Goal: Information Seeking & Learning: Learn about a topic

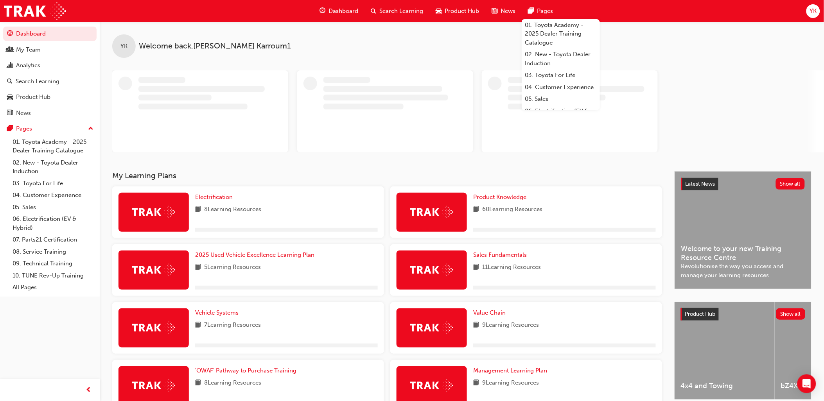
click at [408, 7] on span "Search Learning" at bounding box center [401, 11] width 44 height 9
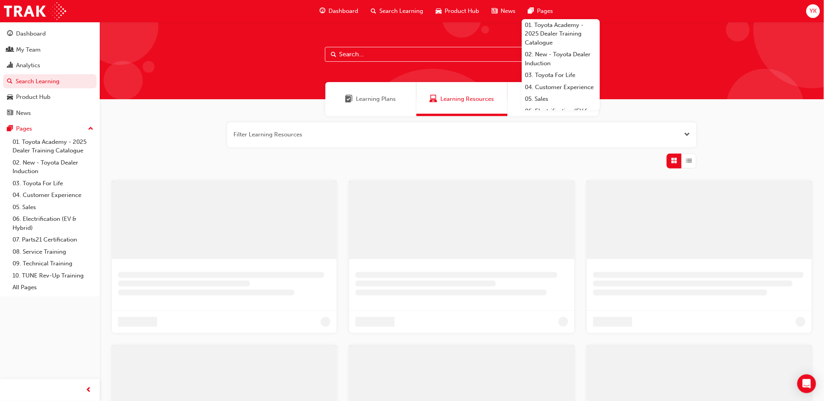
click at [355, 60] on input "text" at bounding box center [462, 54] width 274 height 15
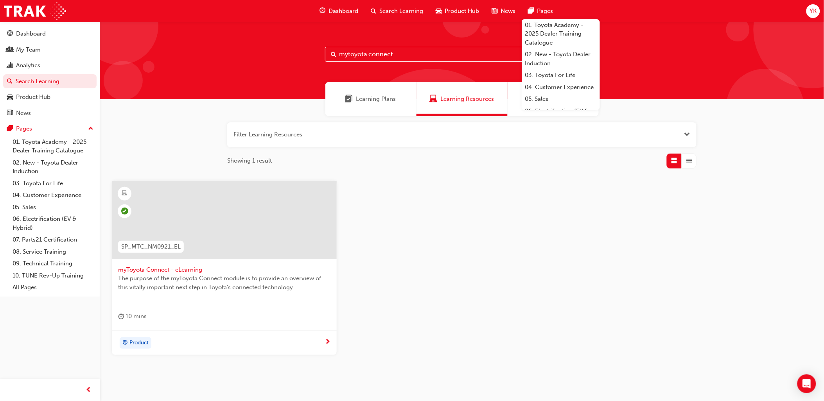
type input "mytoyota connect"
click at [233, 245] on div at bounding box center [224, 220] width 225 height 78
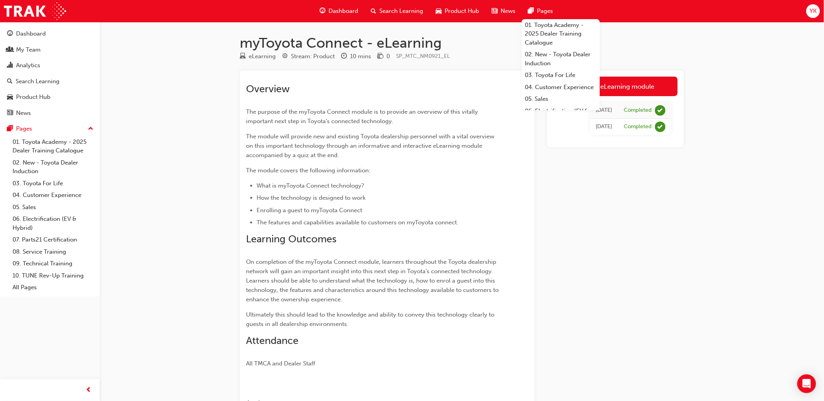
click at [620, 206] on div "Launch eLearning module [DATE] Completed [DATE] Completed" at bounding box center [615, 253] width 137 height 366
click at [615, 33] on div "myToyota Connect - eLearning eLearning Stream: Product 10 mins 0 SP_MTC_NM0921_…" at bounding box center [461, 241] width 469 height 439
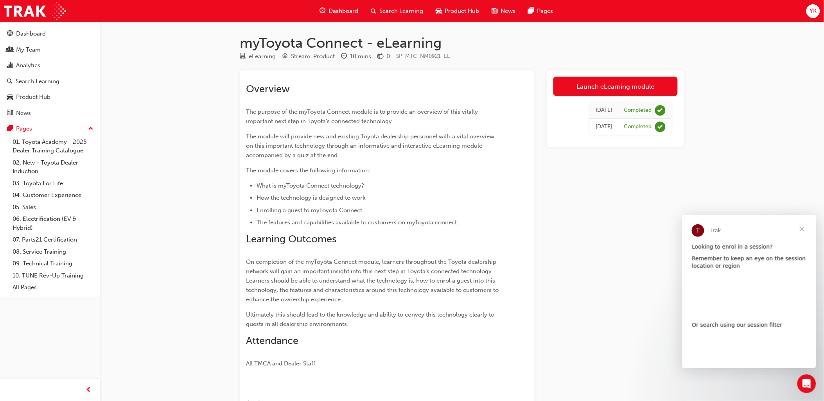
click at [798, 228] on span "Close" at bounding box center [802, 229] width 28 height 28
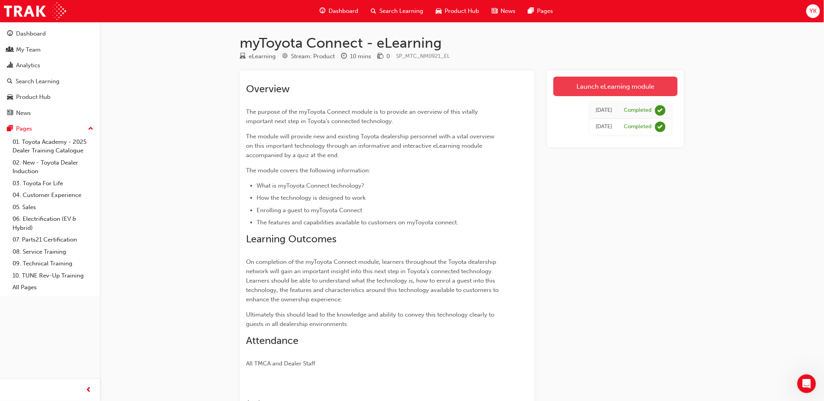
click at [585, 93] on link "Launch eLearning module" at bounding box center [615, 87] width 124 height 20
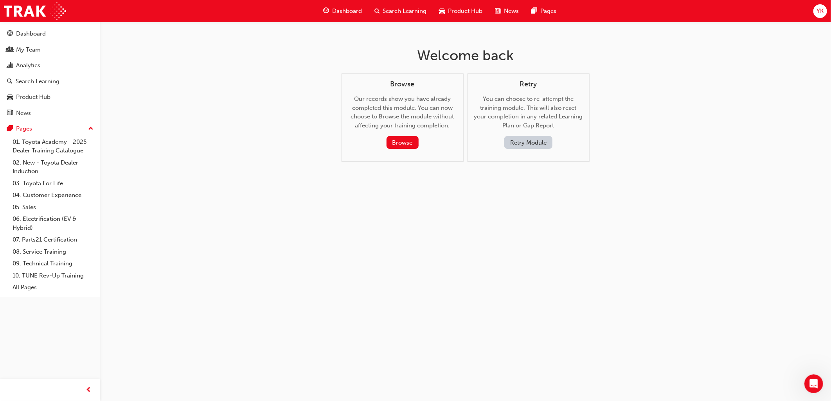
click at [548, 140] on button "Retry Module" at bounding box center [528, 142] width 48 height 13
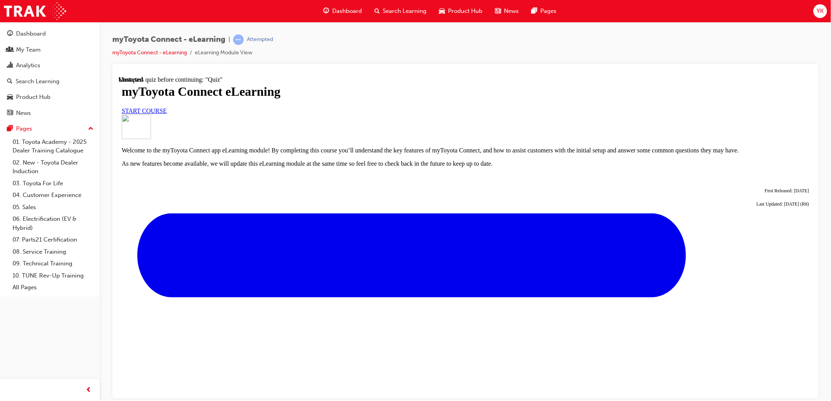
click at [166, 114] on link "START COURSE" at bounding box center [143, 110] width 45 height 7
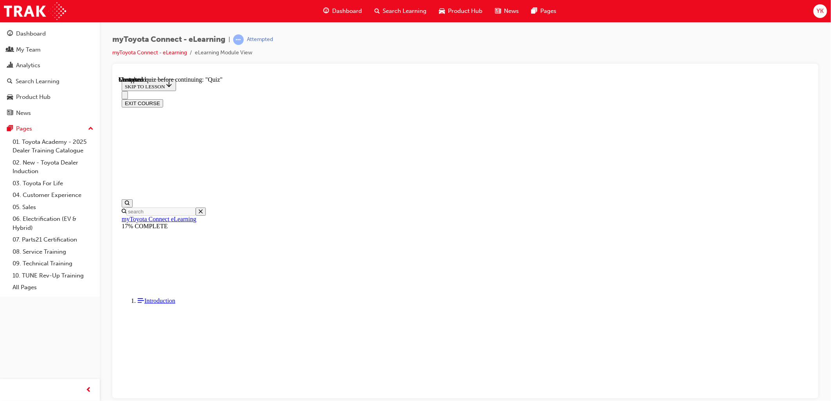
scroll to position [640, 0]
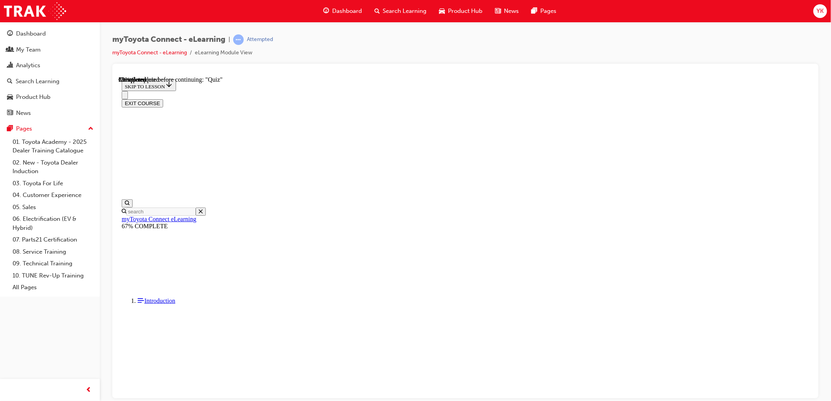
scroll to position [77, 0]
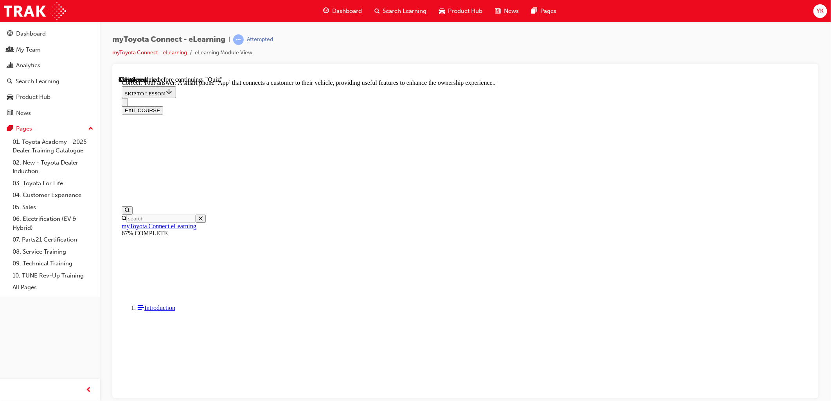
scroll to position [102, 0]
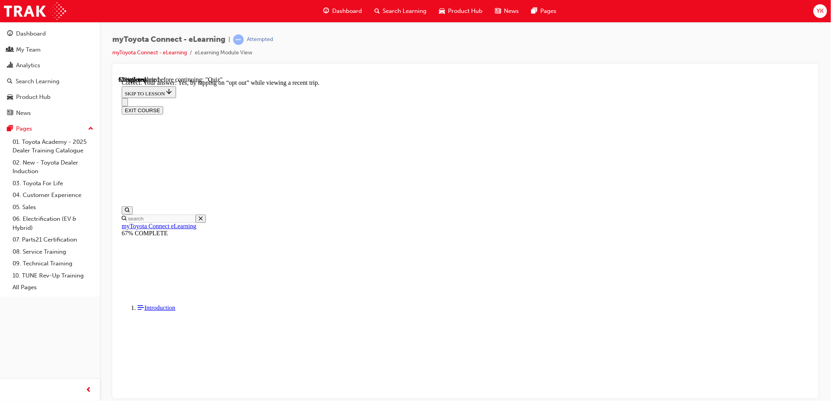
scroll to position [47, 0]
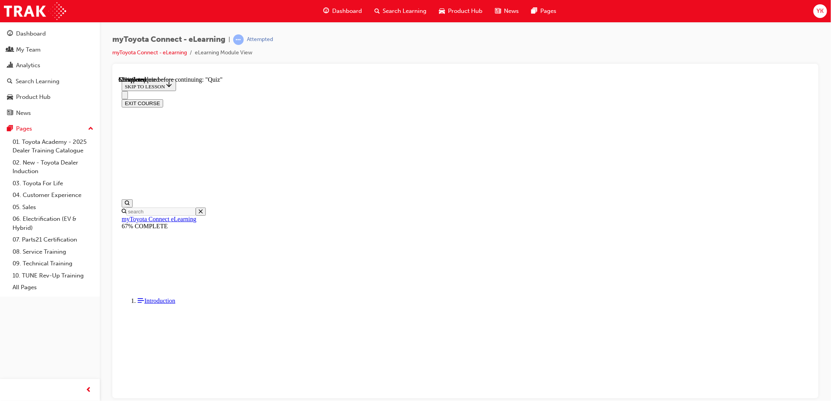
scroll to position [41, 0]
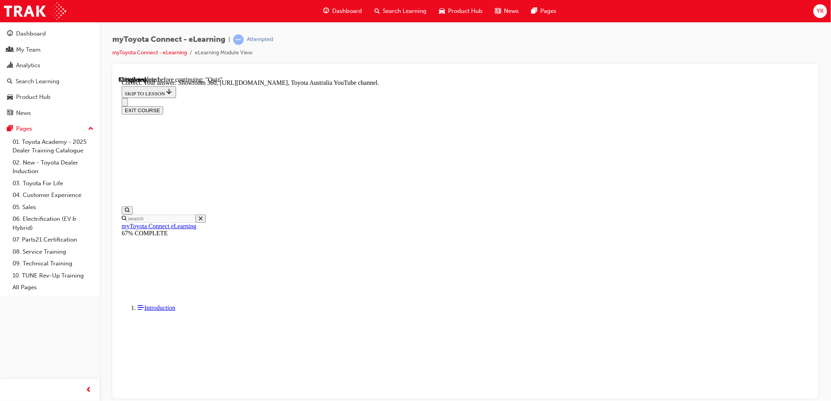
scroll to position [118, 0]
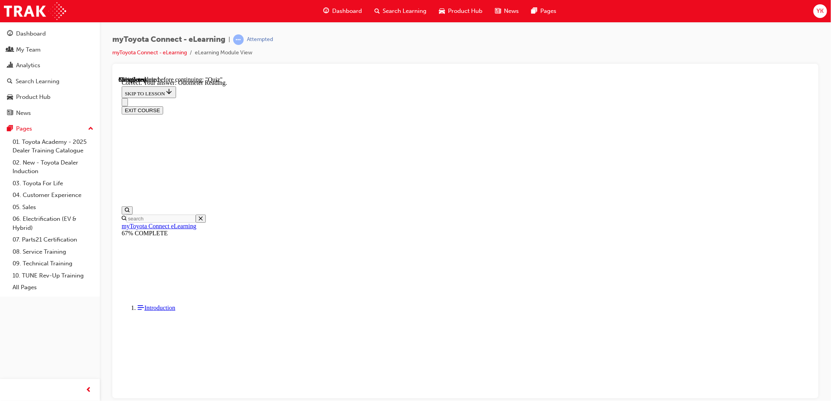
scroll to position [110, 0]
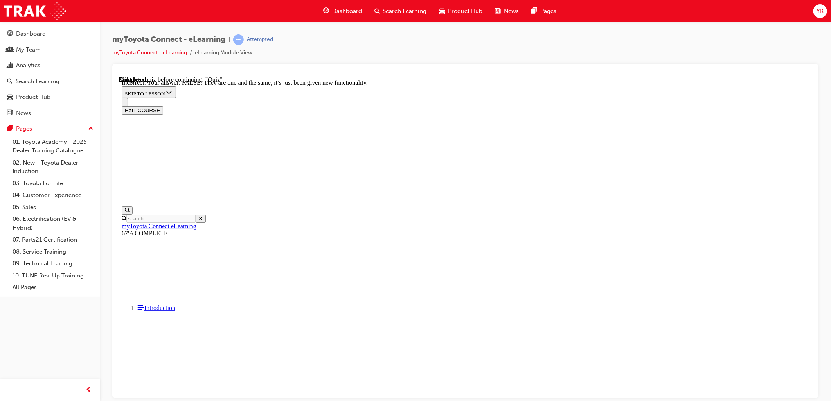
scroll to position [50, 0]
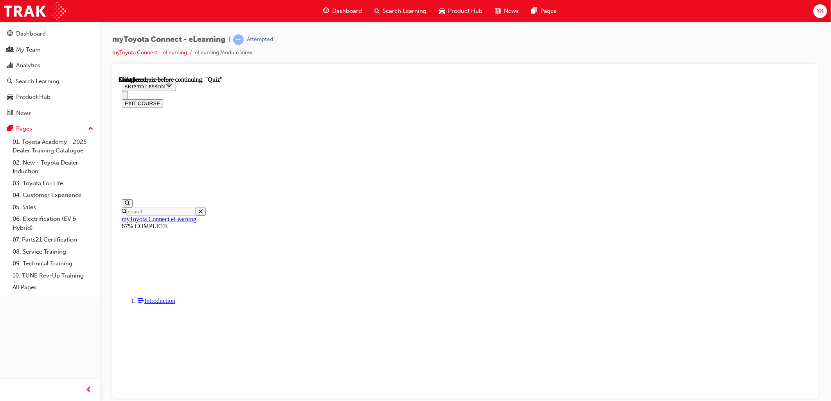
scroll to position [102, 0]
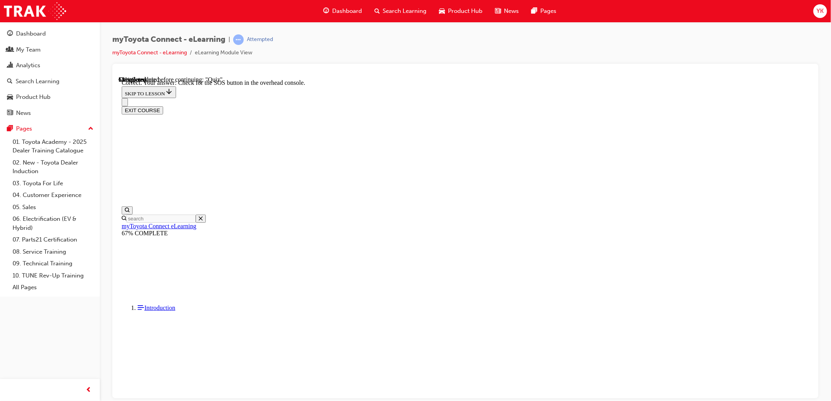
scroll to position [79, 0]
